Goal: Task Accomplishment & Management: Manage account settings

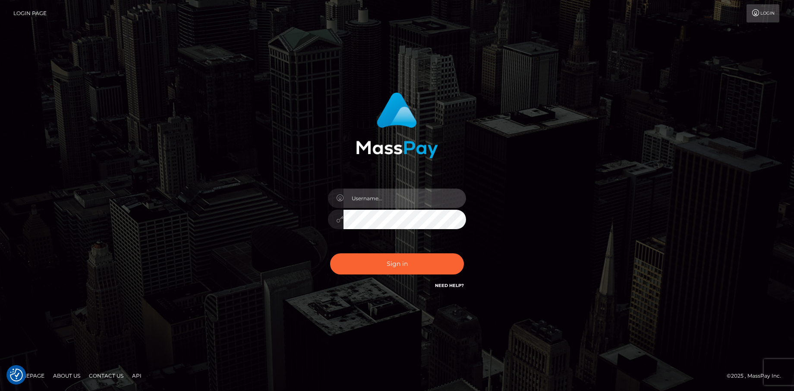
click at [369, 196] on input "text" at bounding box center [405, 198] width 123 height 19
type input "[PERSON_NAME][EMAIL_ADDRESS][DOMAIN_NAME]"
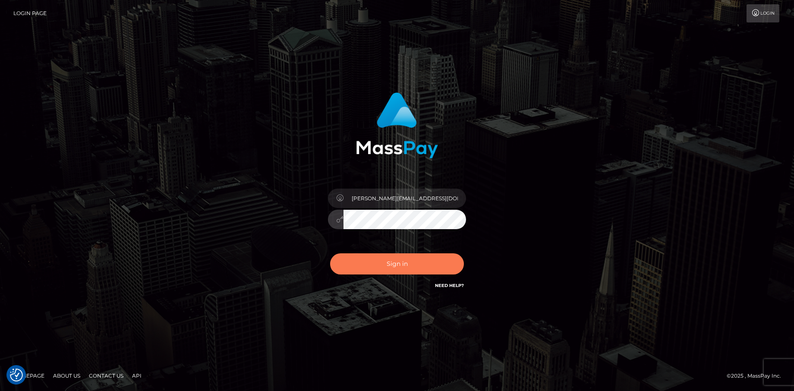
click at [406, 260] on button "Sign in" at bounding box center [397, 263] width 134 height 21
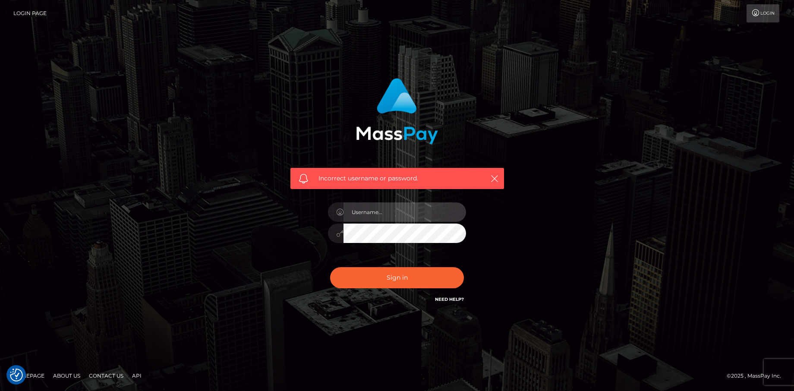
click at [375, 218] on input "text" at bounding box center [405, 211] width 123 height 19
type input "danny.club"
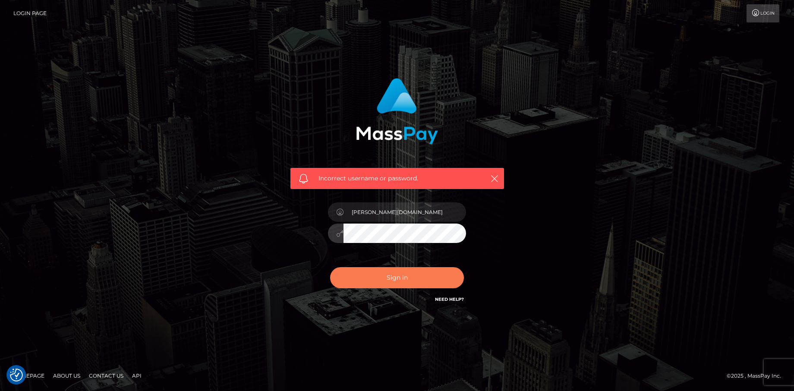
click at [413, 280] on button "Sign in" at bounding box center [397, 277] width 134 height 21
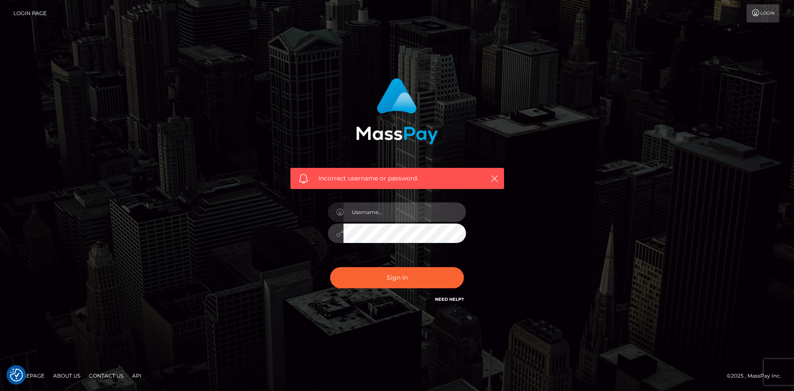
click at [387, 217] on input "text" at bounding box center [405, 211] width 123 height 19
paste input "Dany Baker Boulanger"
type input "Dany Baker Boulanger"
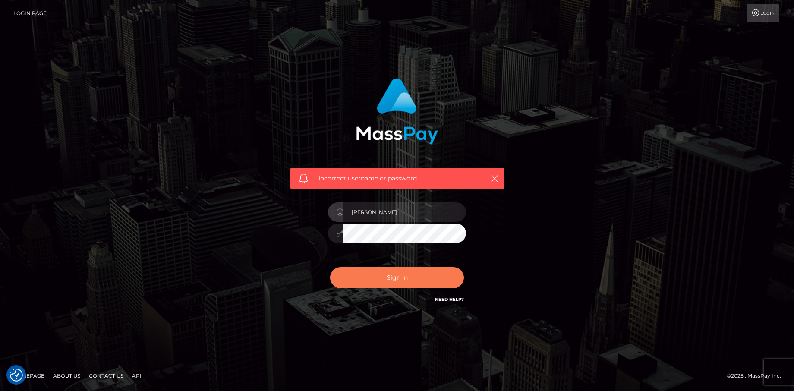
click at [392, 276] on button "Sign in" at bounding box center [397, 277] width 134 height 21
